Goal: Check status: Check status

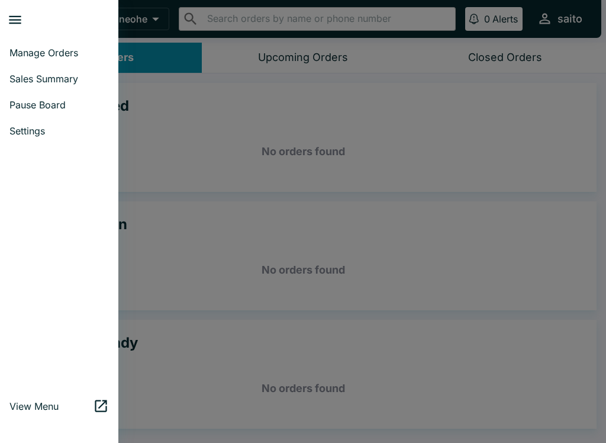
click at [28, 85] on link "Sales Summary" at bounding box center [59, 79] width 118 height 26
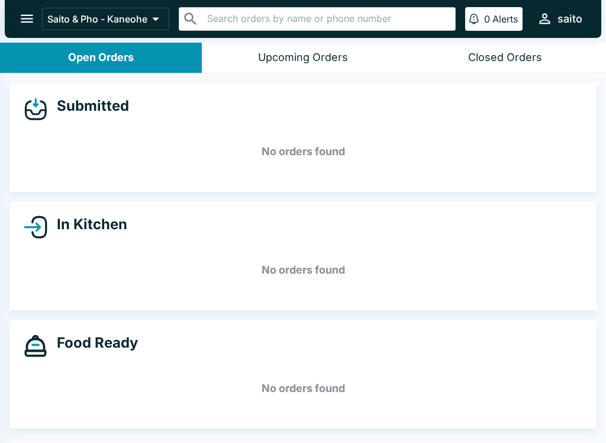
select select "03:00"
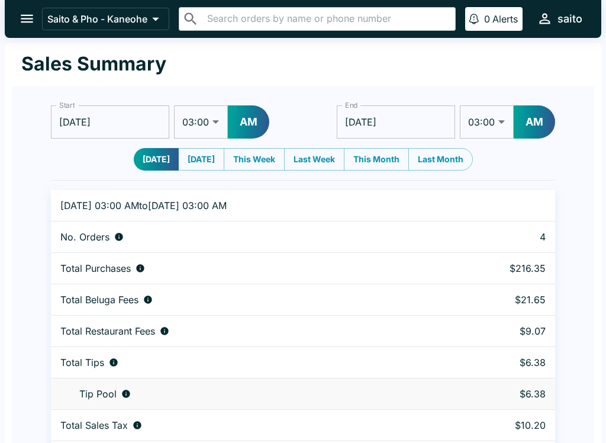
click at [200, 163] on button "[DATE]" at bounding box center [201, 159] width 46 height 23
type input "[DATE]"
click at [151, 158] on button "[DATE]" at bounding box center [157, 159] width 46 height 23
type input "[DATE]"
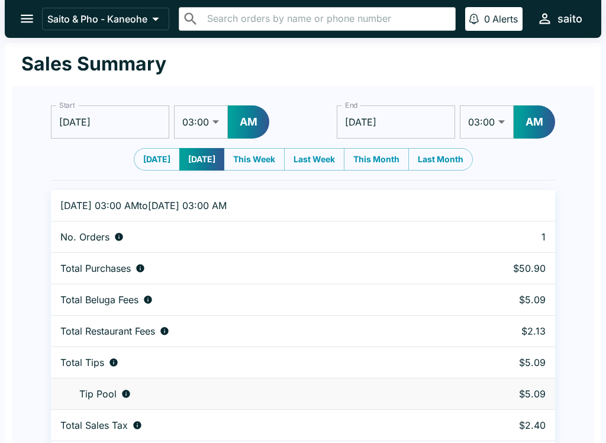
type input "[DATE]"
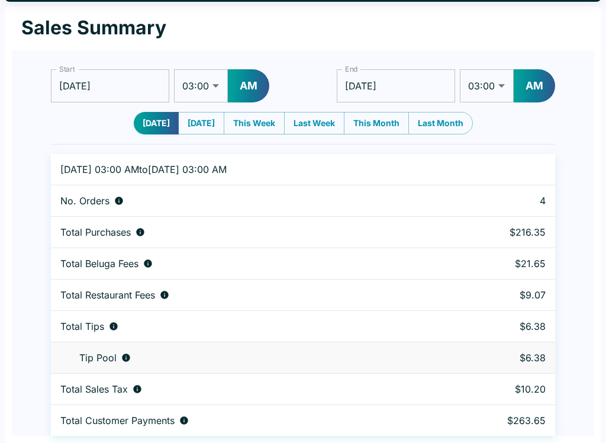
click at [187, 121] on button "[DATE]" at bounding box center [201, 123] width 46 height 23
type input "[DATE]"
click at [162, 120] on button "[DATE]" at bounding box center [157, 123] width 46 height 23
type input "[DATE]"
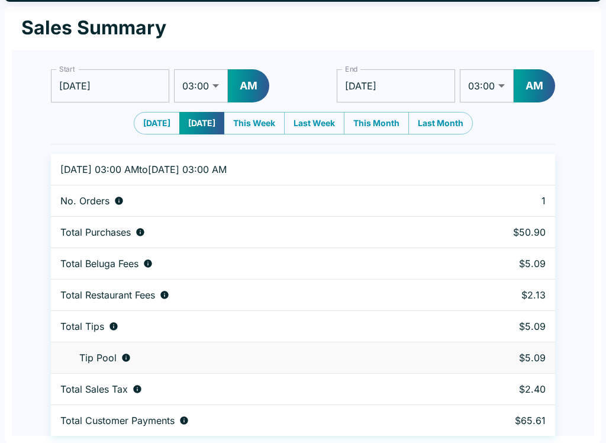
type input "[DATE]"
